Goal: Information Seeking & Learning: Learn about a topic

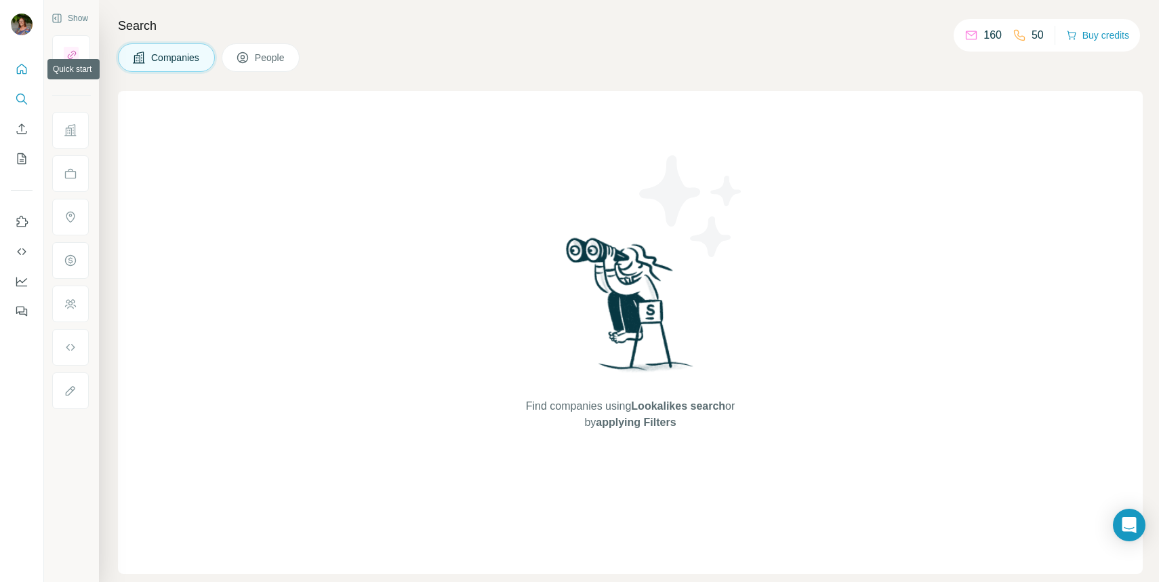
click at [19, 66] on icon "Quick start" at bounding box center [22, 69] width 10 height 10
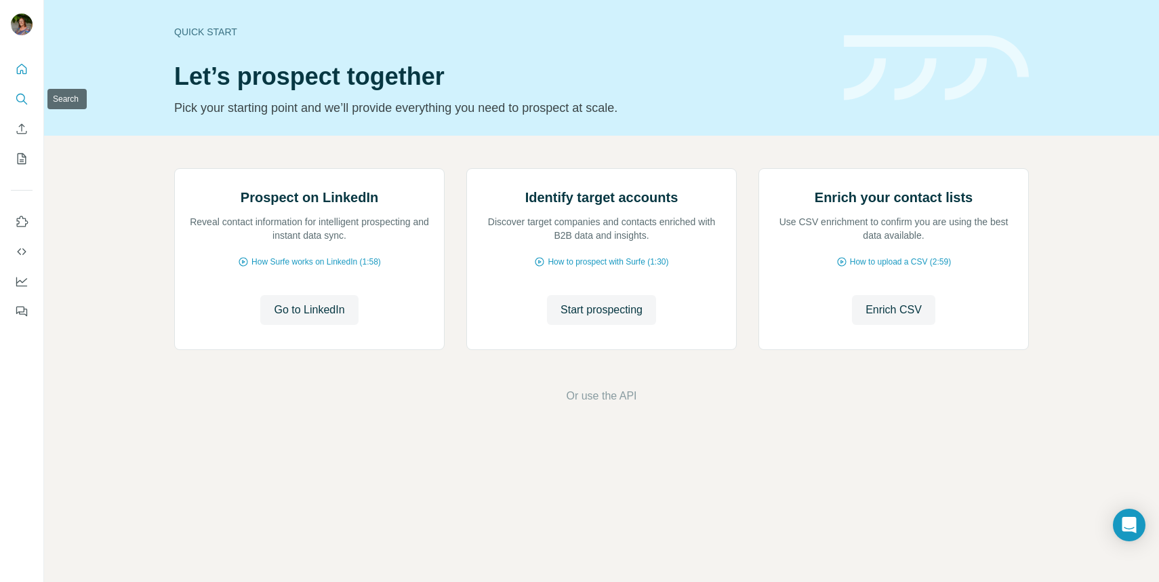
click at [23, 97] on icon "Search" at bounding box center [22, 99] width 14 height 14
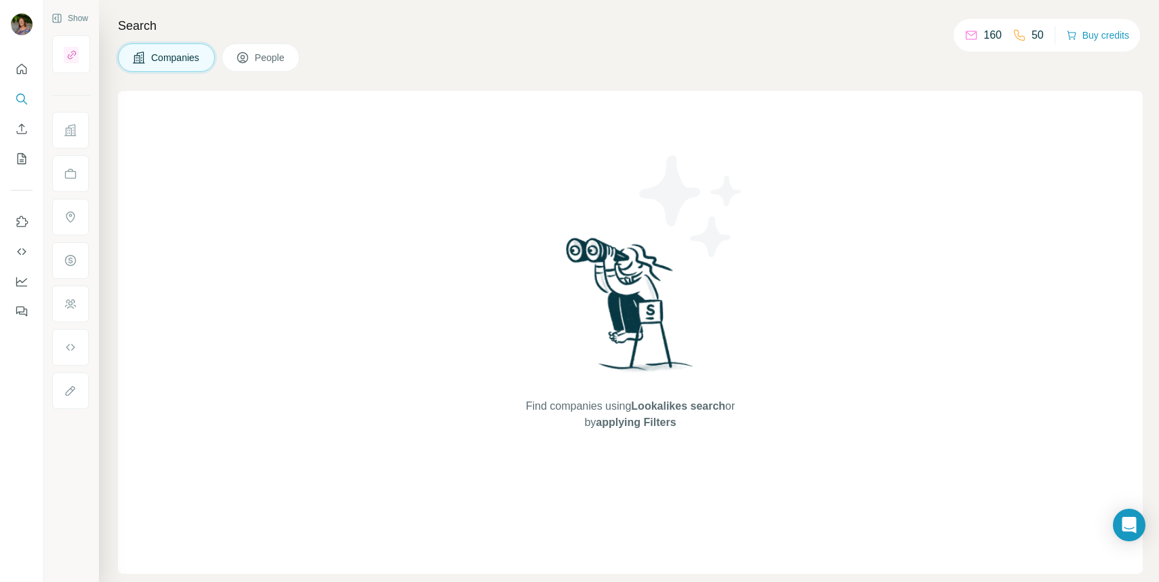
click at [183, 58] on span "Companies" at bounding box center [175, 58] width 49 height 14
drag, startPoint x: 564, startPoint y: 209, endPoint x: 499, endPoint y: 209, distance: 65.1
click at [563, 209] on div "Find companies using Lookalikes search or by applying Filters" at bounding box center [630, 332] width 244 height 483
click at [24, 102] on icon "Search" at bounding box center [25, 102] width 4 height 4
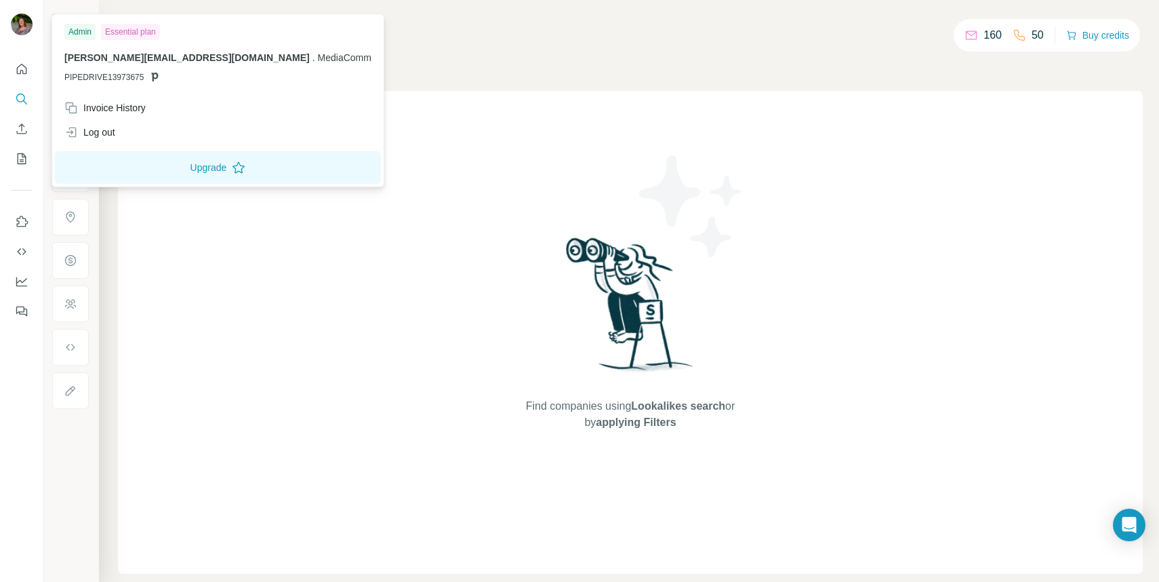
click at [465, 161] on div "Find companies using Lookalikes search or by applying Filters" at bounding box center [630, 332] width 1025 height 483
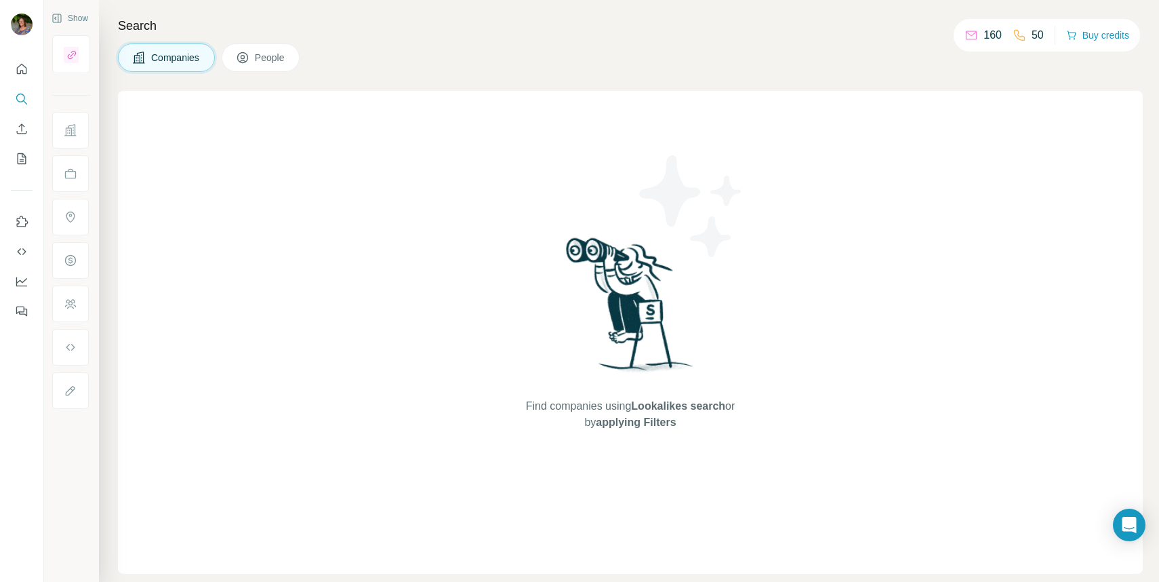
click at [205, 62] on button "Companies" at bounding box center [166, 57] width 97 height 28
click at [290, 54] on button "People" at bounding box center [261, 57] width 79 height 28
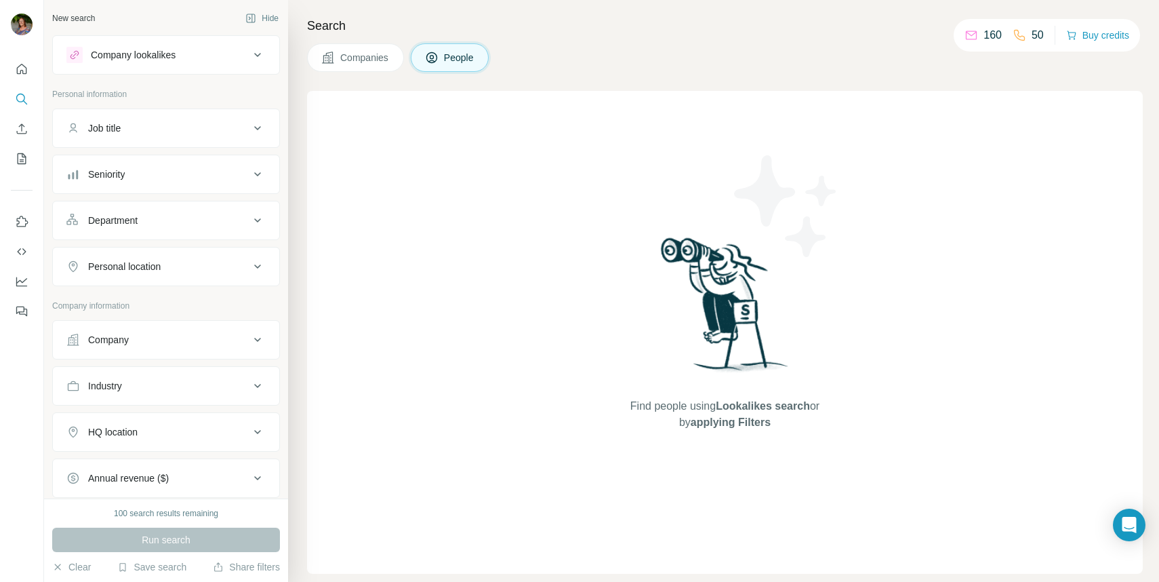
click at [369, 182] on div "Find people using Lookalikes search or by applying Filters" at bounding box center [725, 332] width 836 height 483
drag, startPoint x: 589, startPoint y: 283, endPoint x: 759, endPoint y: 397, distance: 204.4
click at [672, 341] on div "Find people using Lookalikes search or by applying Filters" at bounding box center [725, 332] width 836 height 483
click at [826, 450] on div "Find people using Lookalikes search or by applying Filters" at bounding box center [725, 332] width 244 height 483
drag, startPoint x: 727, startPoint y: 408, endPoint x: 721, endPoint y: 401, distance: 9.2
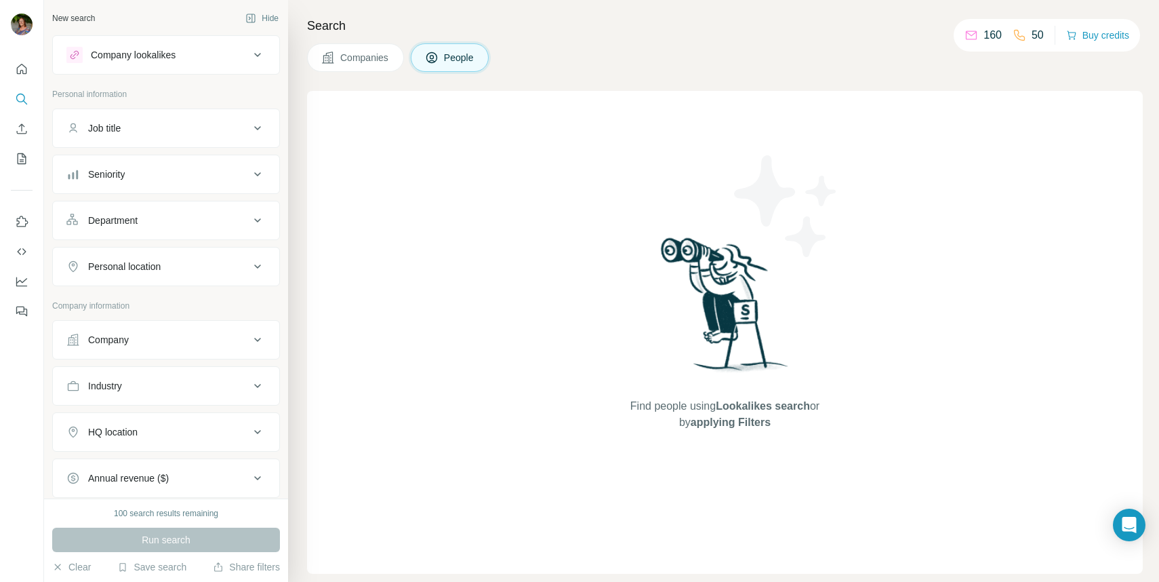
click at [723, 402] on span "Lookalikes search" at bounding box center [763, 406] width 94 height 12
click at [1130, 527] on icon "Open Intercom Messenger" at bounding box center [1130, 525] width 18 height 18
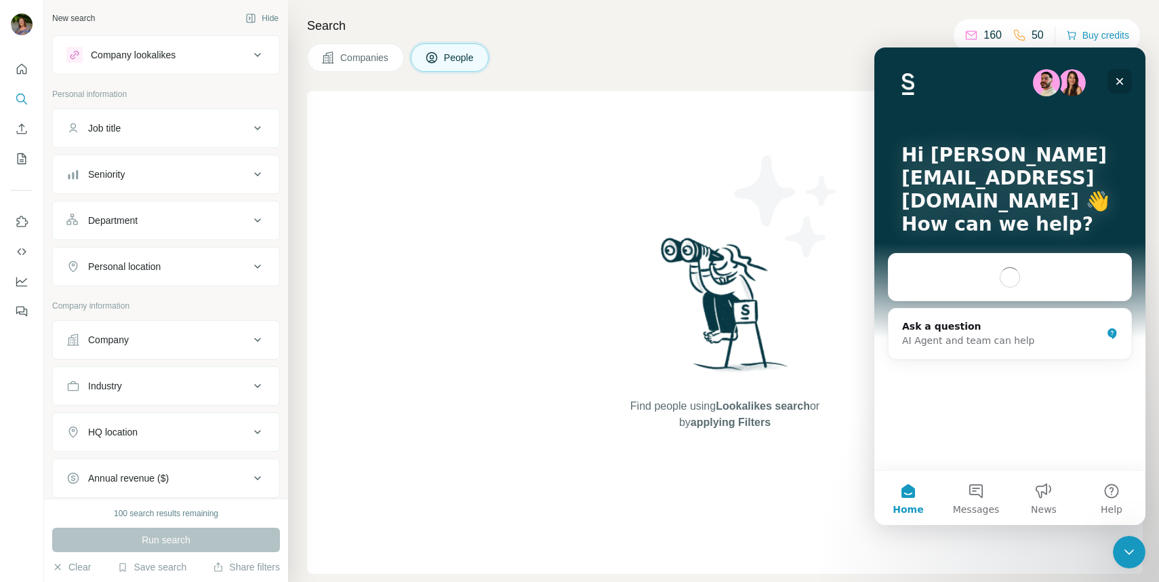
click at [1117, 77] on icon "Close" at bounding box center [1119, 81] width 11 height 11
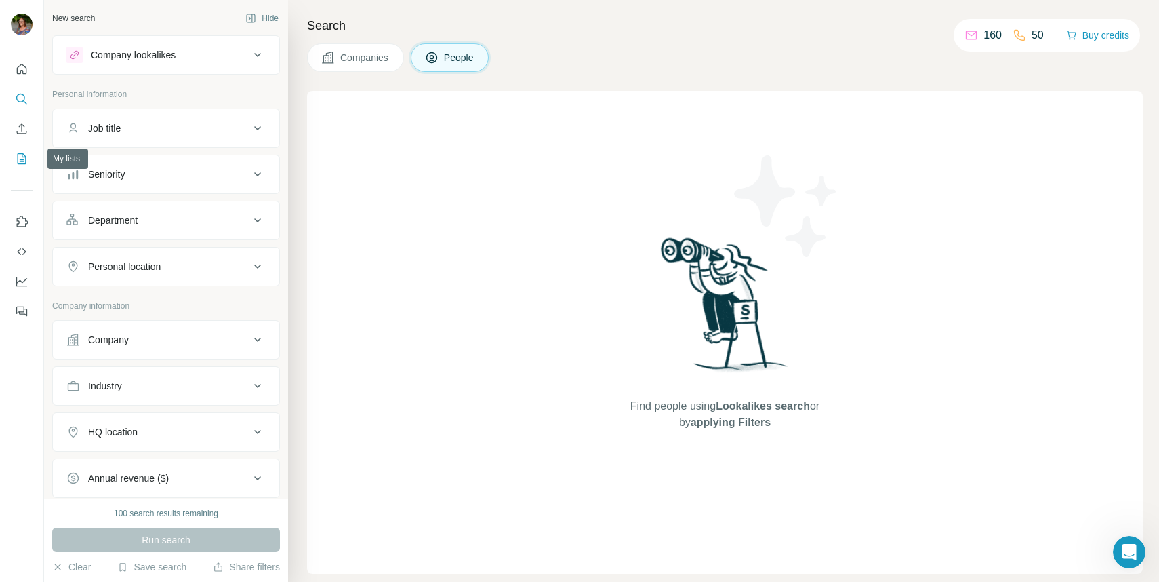
click at [20, 153] on icon "My lists" at bounding box center [22, 158] width 9 height 11
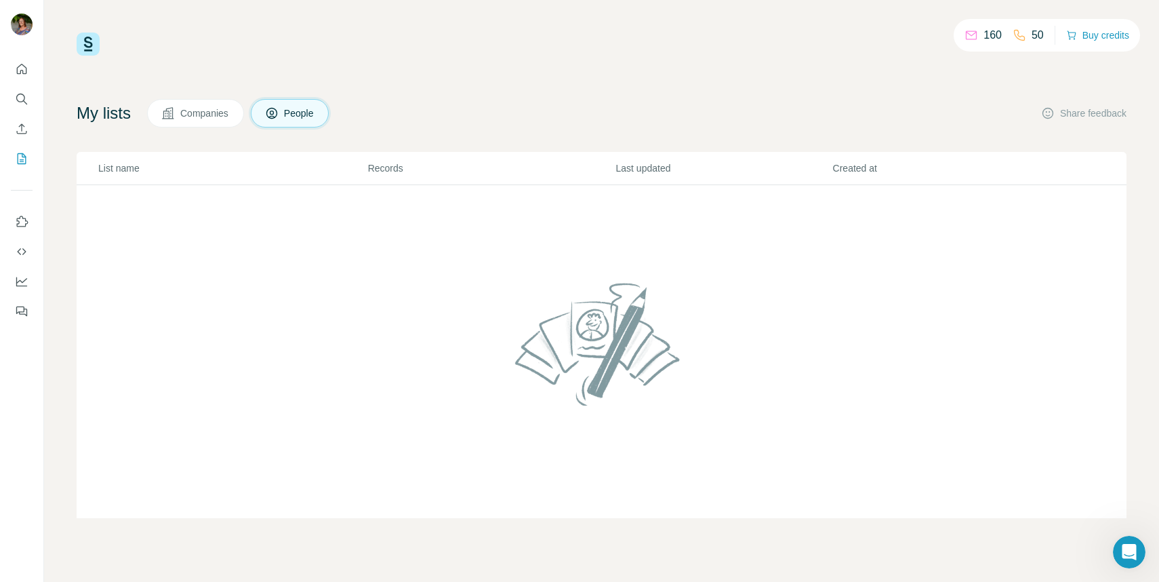
drag, startPoint x: 217, startPoint y: 107, endPoint x: 211, endPoint y: 115, distance: 9.6
click at [217, 107] on span "Companies" at bounding box center [204, 113] width 49 height 14
click at [20, 94] on icon "Search" at bounding box center [20, 98] width 9 height 9
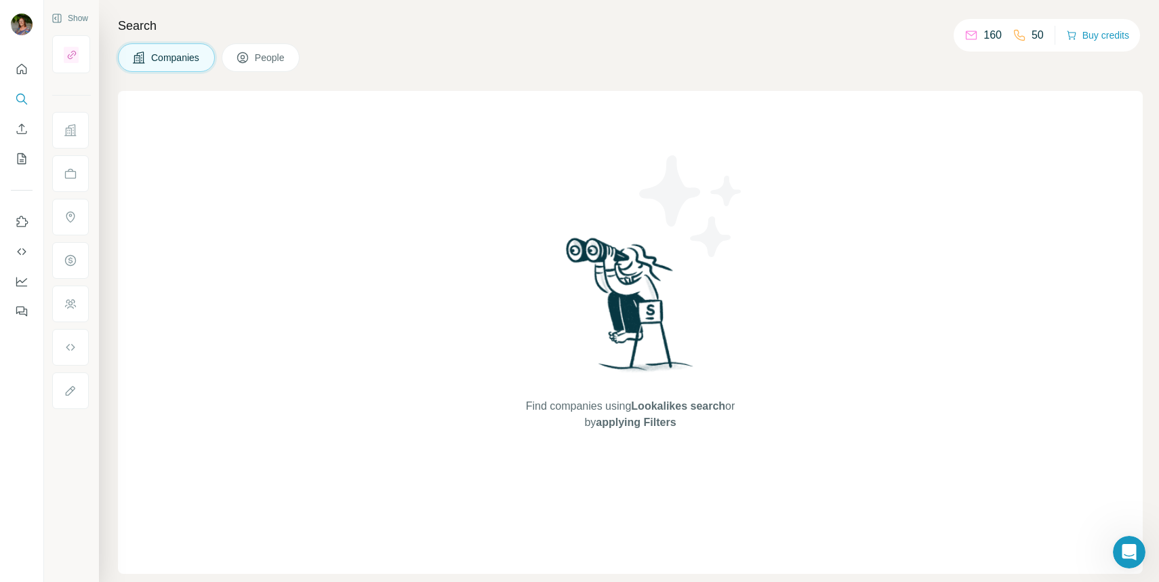
click at [161, 58] on span "Companies" at bounding box center [175, 58] width 49 height 14
click at [212, 129] on div "Find companies using Lookalikes search or by applying Filters" at bounding box center [630, 332] width 1025 height 483
click at [621, 409] on span "Find companies using Lookalikes search or by applying Filters" at bounding box center [630, 414] width 217 height 33
click at [24, 220] on icon "Use Surfe on LinkedIn" at bounding box center [22, 222] width 14 height 14
